Goal: Transaction & Acquisition: Purchase product/service

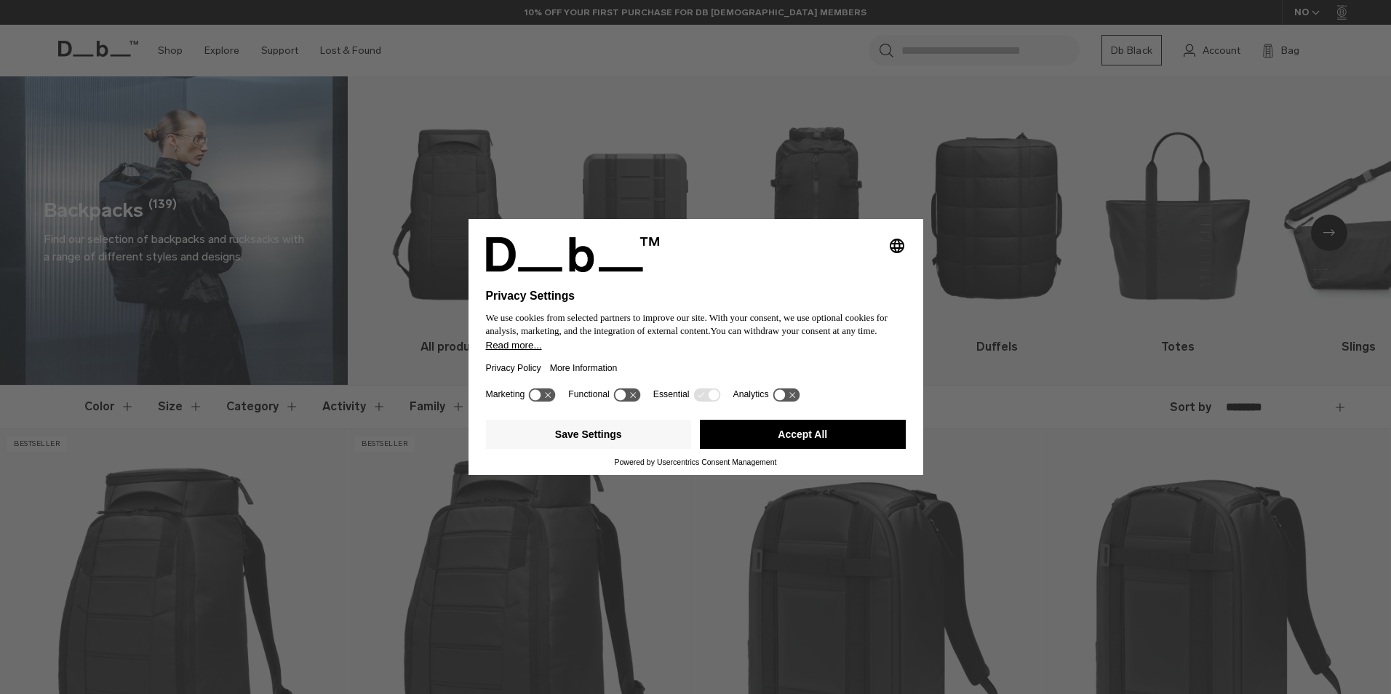
click at [772, 427] on button "Accept All" at bounding box center [803, 434] width 206 height 29
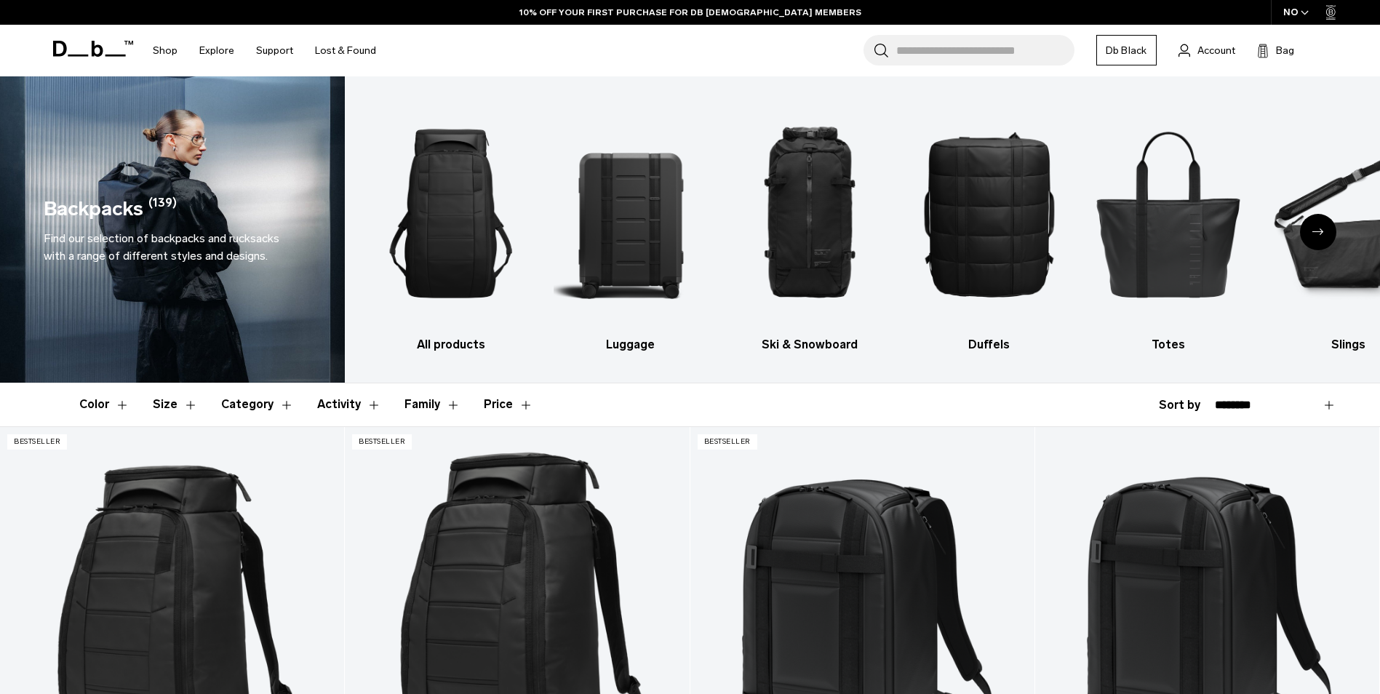
click at [944, 55] on input "Search for Bags, Luggage..." at bounding box center [985, 50] width 178 height 31
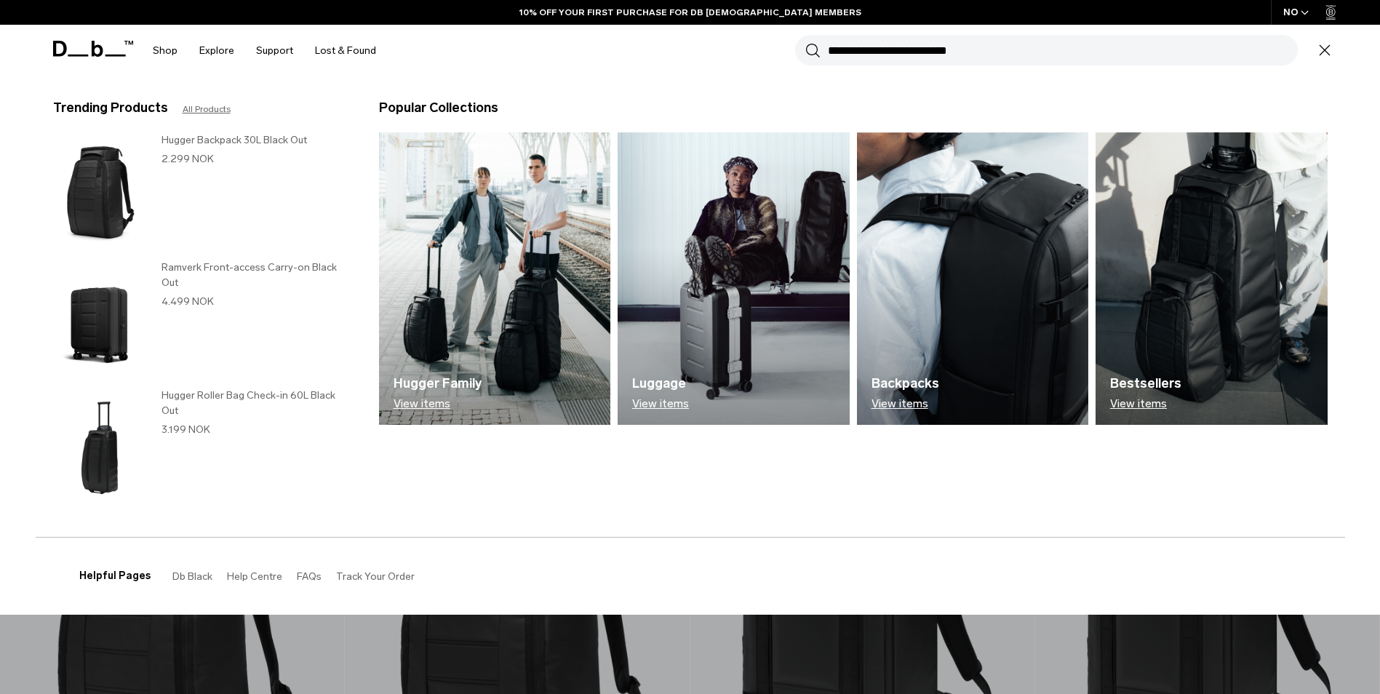
paste input "**********"
type input "*"
click at [1042, 54] on input "Search for Bags, Luggage..." at bounding box center [1063, 50] width 470 height 31
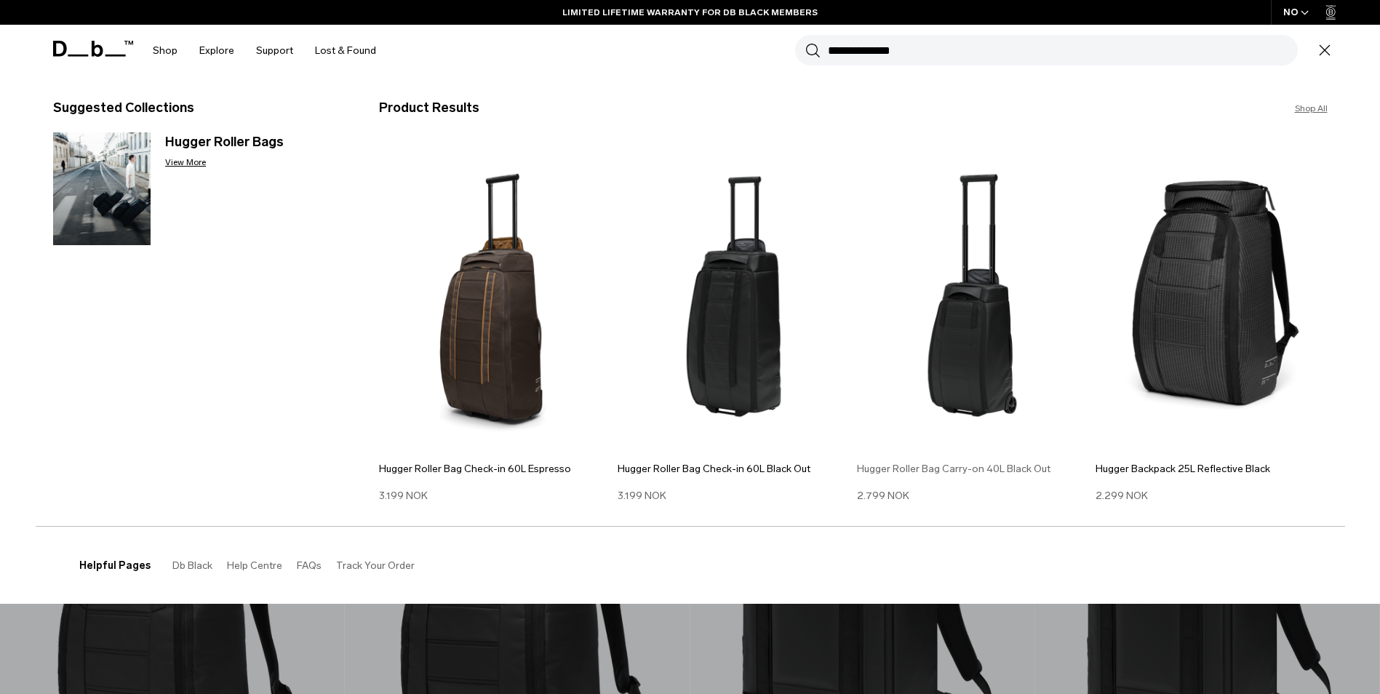
type input "**********"
click at [964, 319] on img at bounding box center [973, 296] width 232 height 312
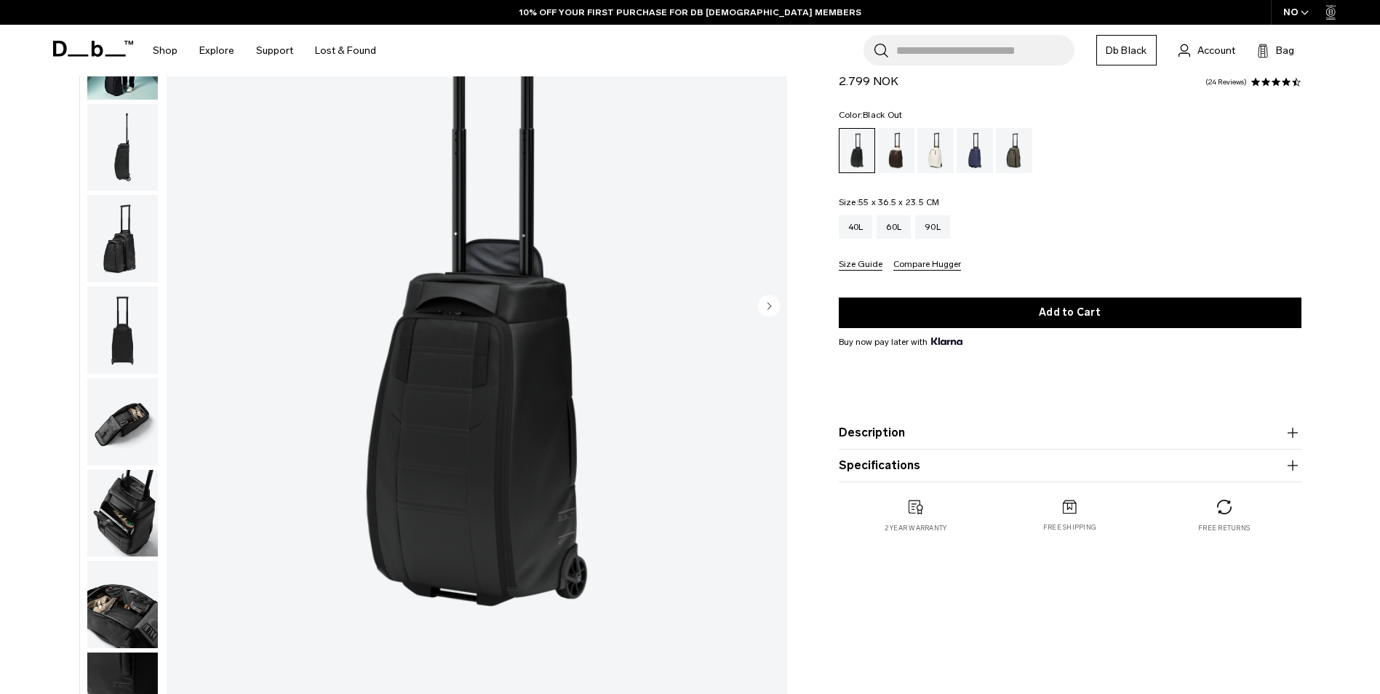
scroll to position [218, 0]
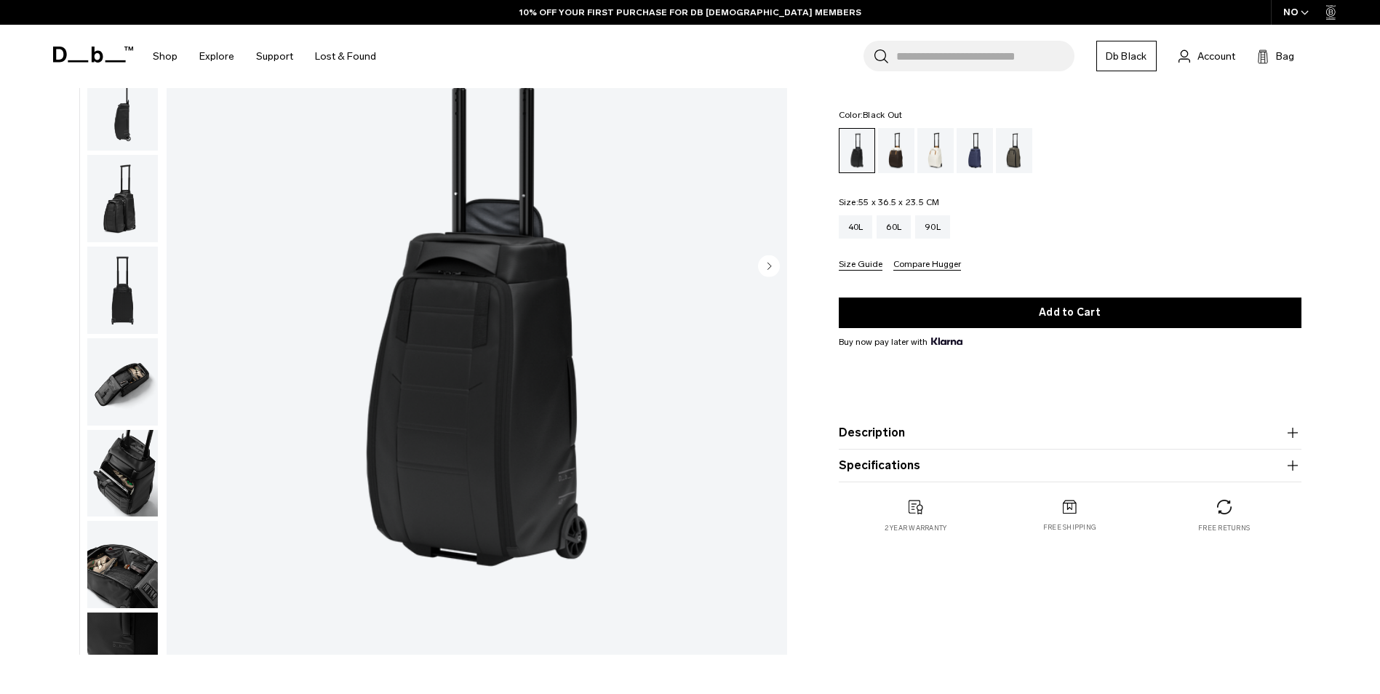
click at [861, 268] on button "Size Guide" at bounding box center [861, 265] width 44 height 11
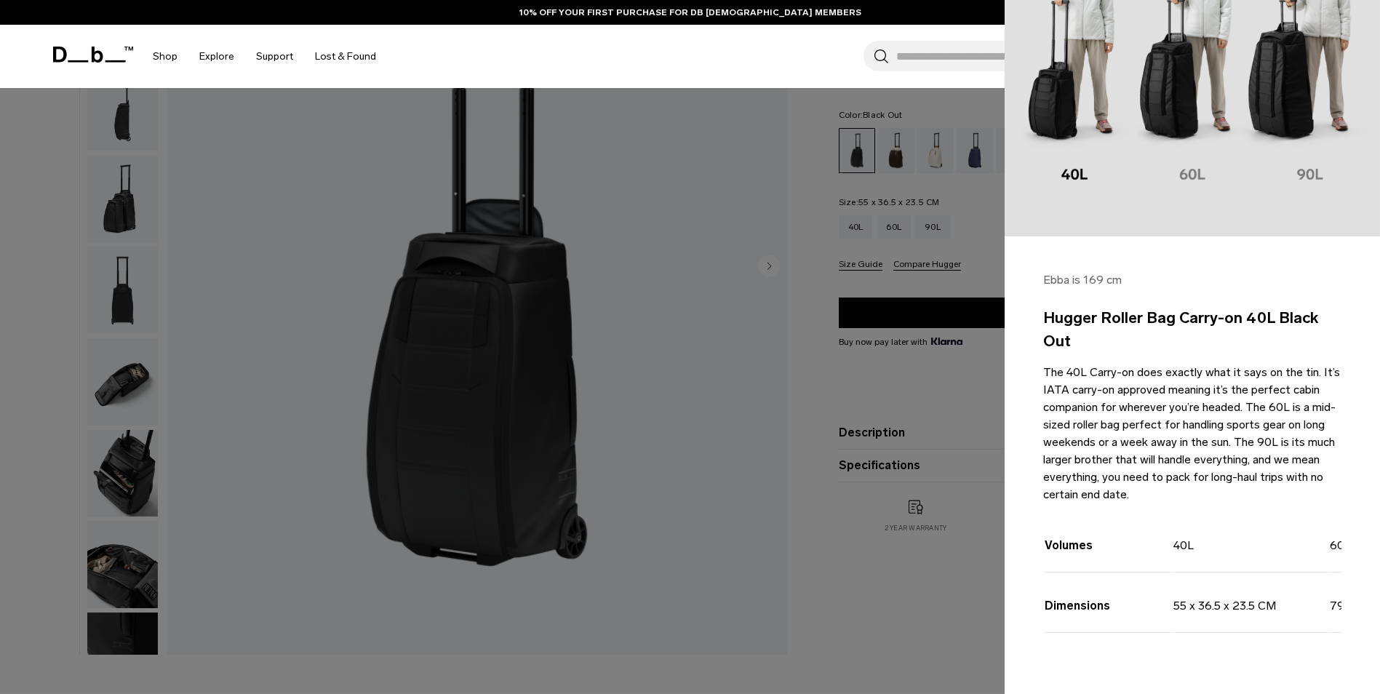
scroll to position [158, 0]
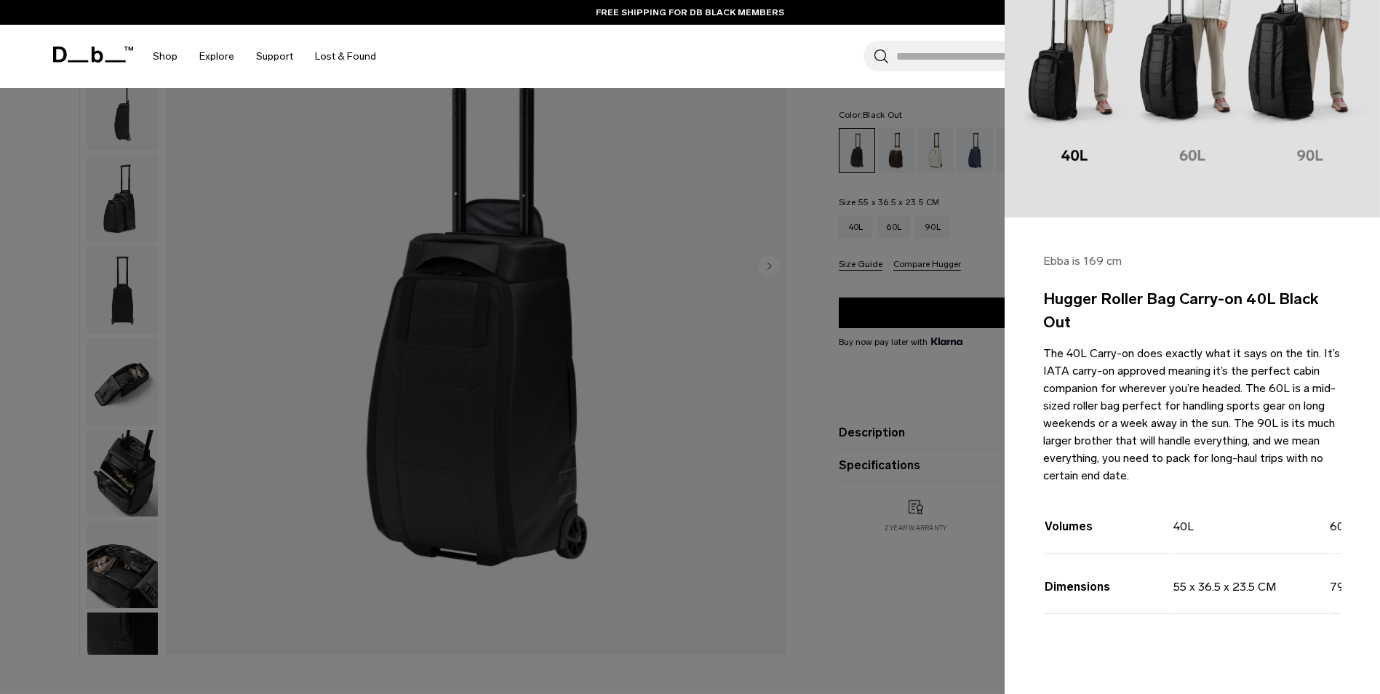
drag, startPoint x: 1175, startPoint y: 574, endPoint x: 1283, endPoint y: 575, distance: 107.7
click at [1283, 575] on td "55 x 36.5 x 23.5 CM" at bounding box center [1251, 584] width 155 height 59
